Goal: Task Accomplishment & Management: Manage account settings

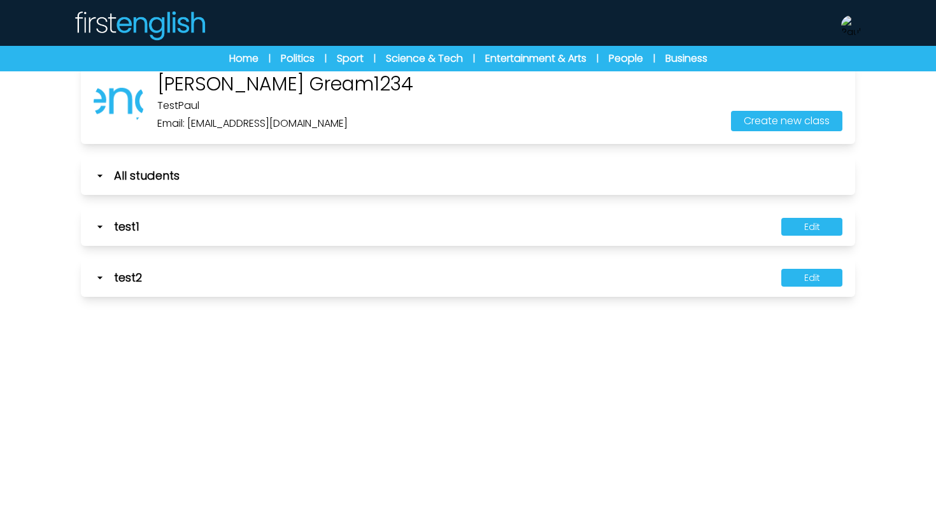
scroll to position [71, 0]
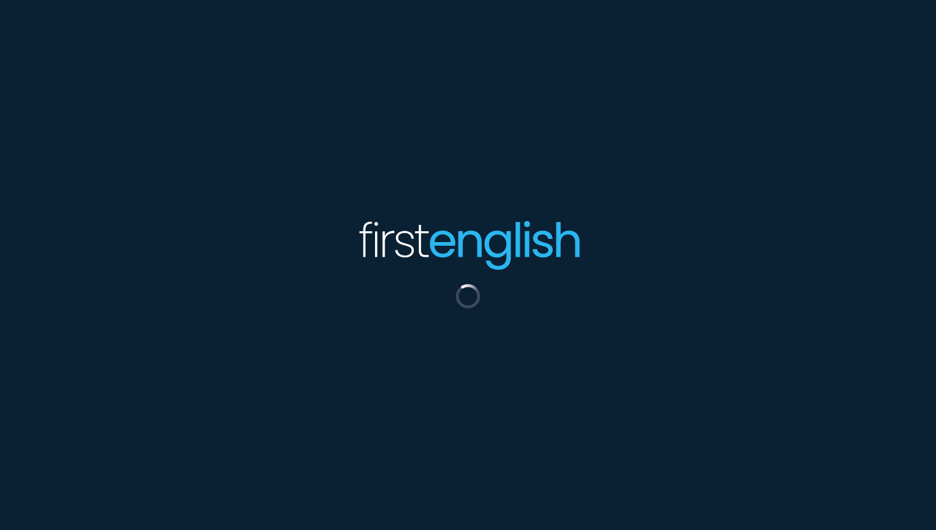
scroll to position [71, 0]
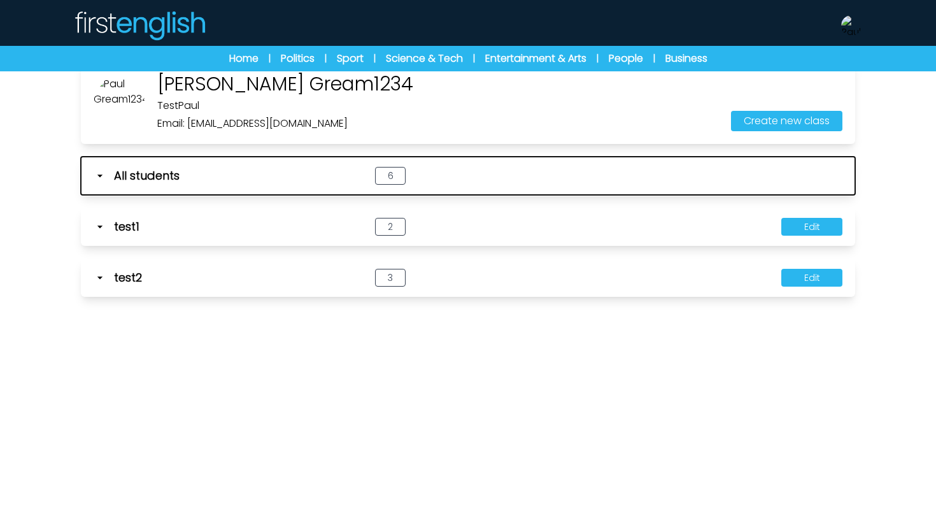
click at [97, 175] on icon "button" at bounding box center [100, 175] width 13 height 13
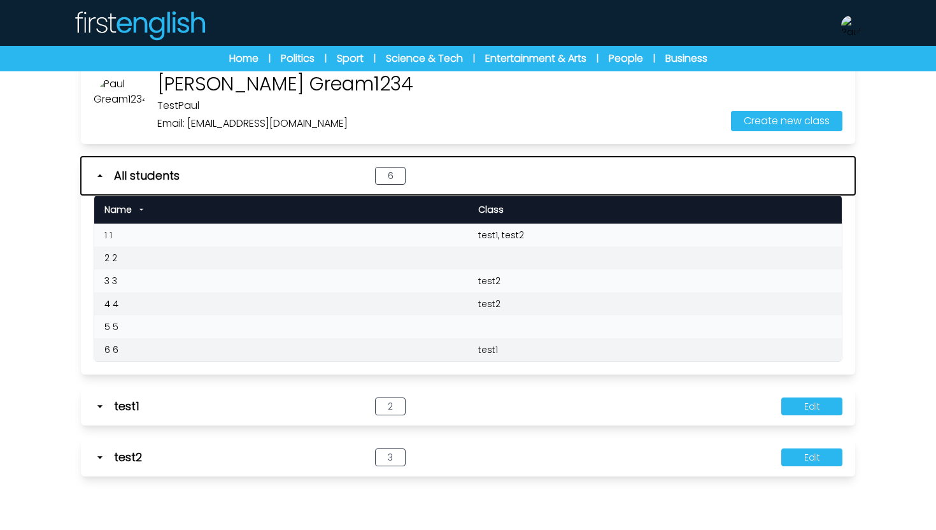
click at [97, 175] on icon "button" at bounding box center [100, 175] width 13 height 13
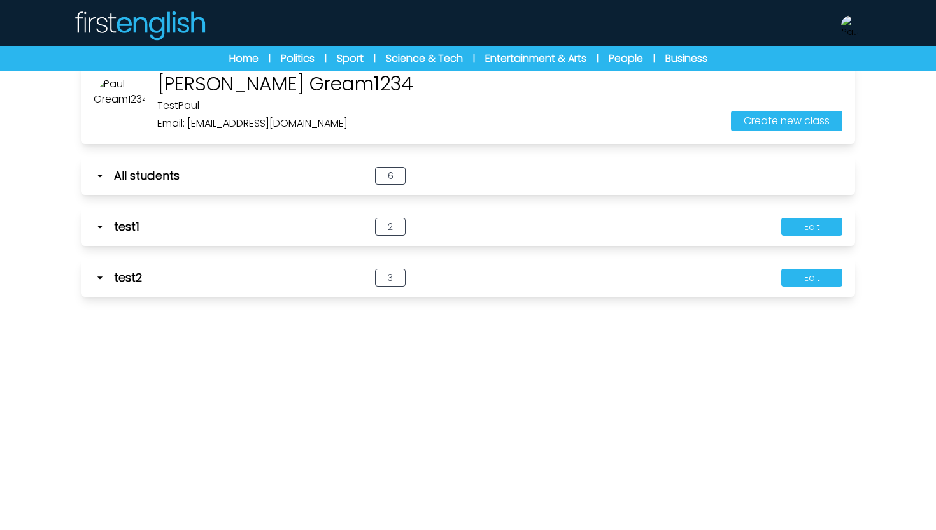
click at [99, 231] on icon at bounding box center [100, 226] width 13 height 13
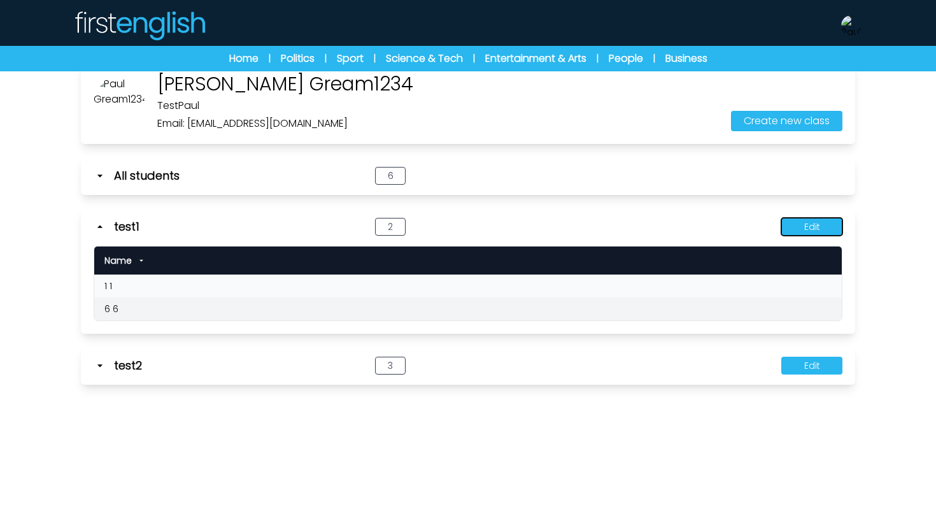
click at [798, 223] on button "Edit" at bounding box center [812, 227] width 61 height 18
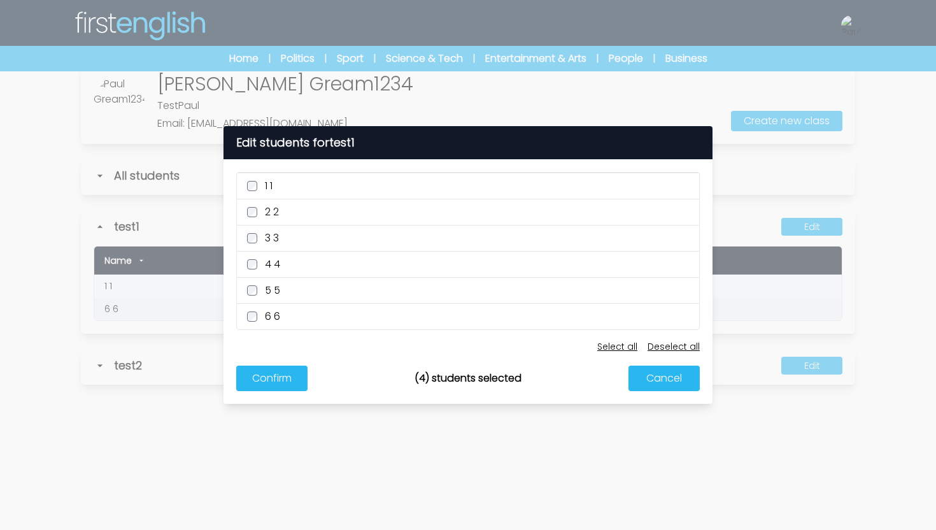
click at [251, 246] on label "3 3" at bounding box center [468, 238] width 462 height 26
click at [273, 382] on button "Confirm" at bounding box center [271, 378] width 71 height 25
